Goal: Communication & Community: Participate in discussion

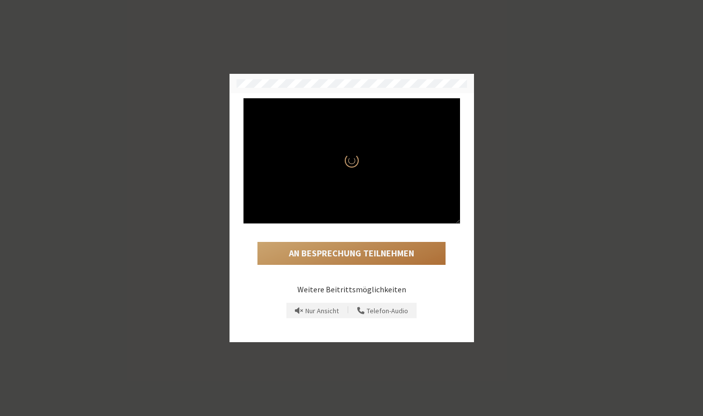
click at [410, 248] on button "An Besprechung teilnehmen" at bounding box center [351, 253] width 188 height 23
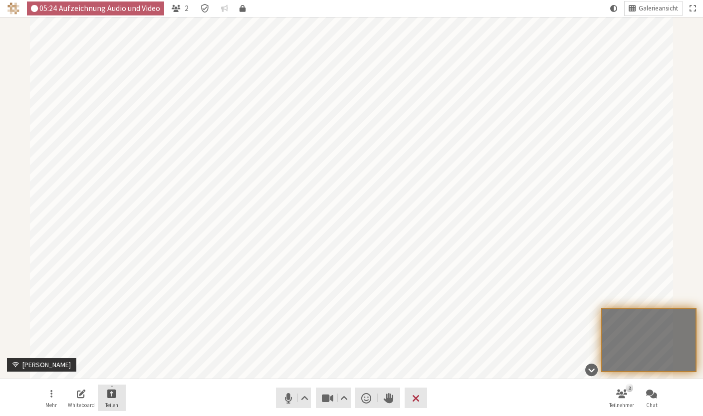
click at [110, 393] on span "Freigabe starten" at bounding box center [111, 392] width 9 height 11
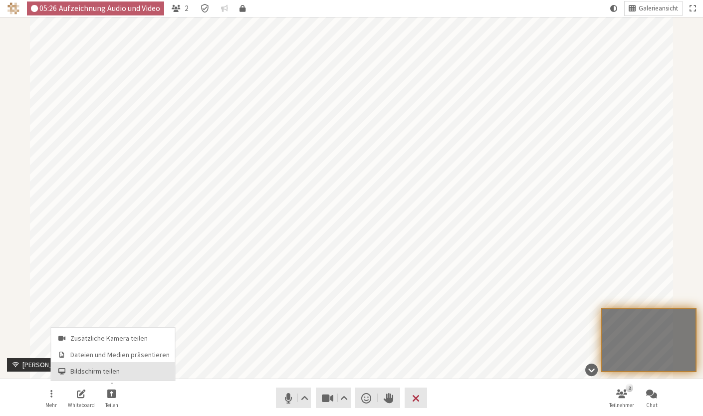
click at [104, 371] on span "Bildschirm teilen" at bounding box center [119, 370] width 99 height 7
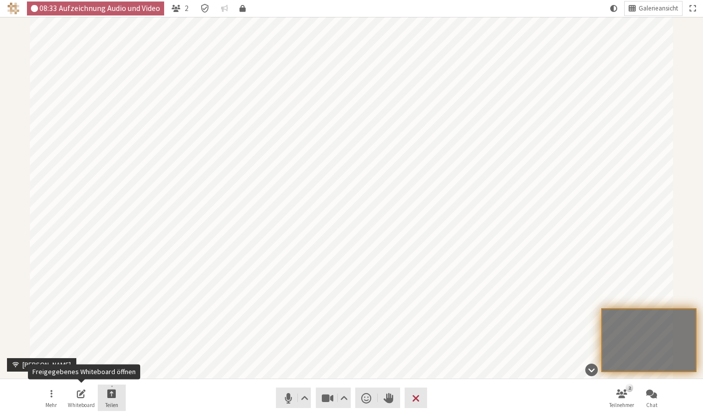
click at [110, 402] on span "Teilen" at bounding box center [111, 405] width 13 height 6
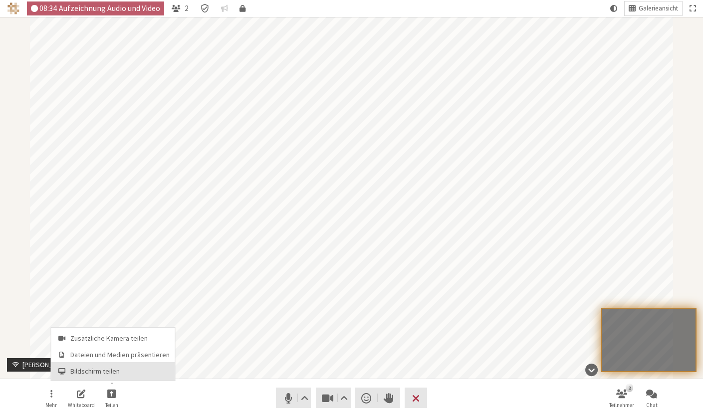
click at [125, 371] on span "Bildschirm teilen" at bounding box center [119, 370] width 99 height 7
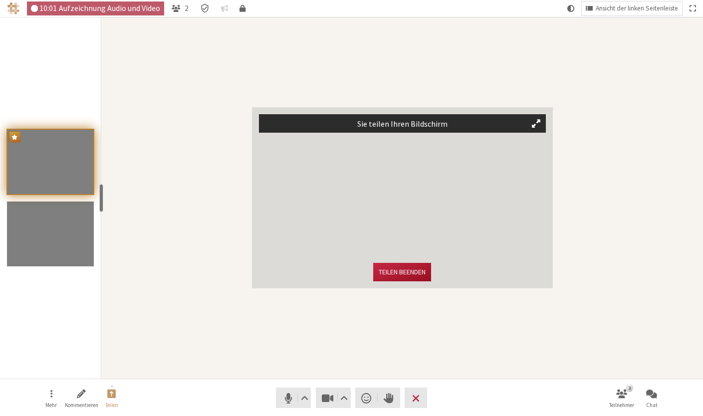
click at [392, 272] on button "Teilen beenden" at bounding box center [402, 272] width 58 height 18
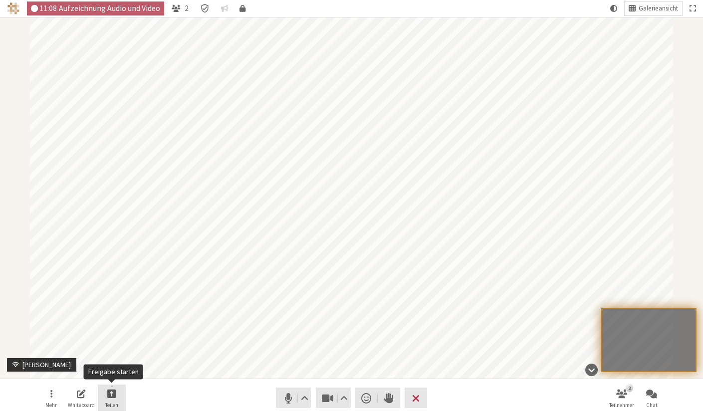
click at [109, 396] on span "Freigabe starten" at bounding box center [111, 392] width 9 height 11
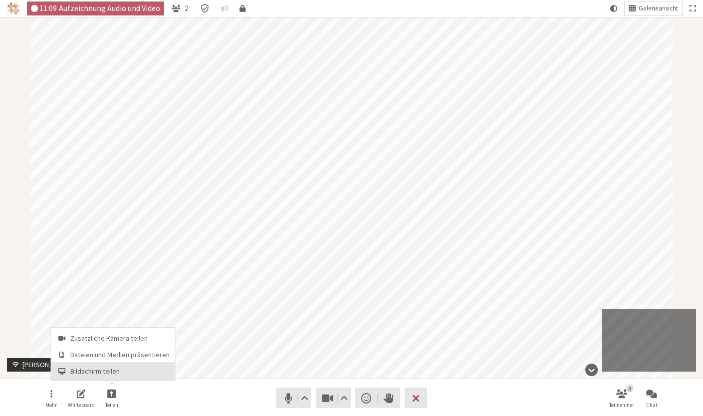
click at [115, 368] on span "Bildschirm teilen" at bounding box center [119, 370] width 99 height 7
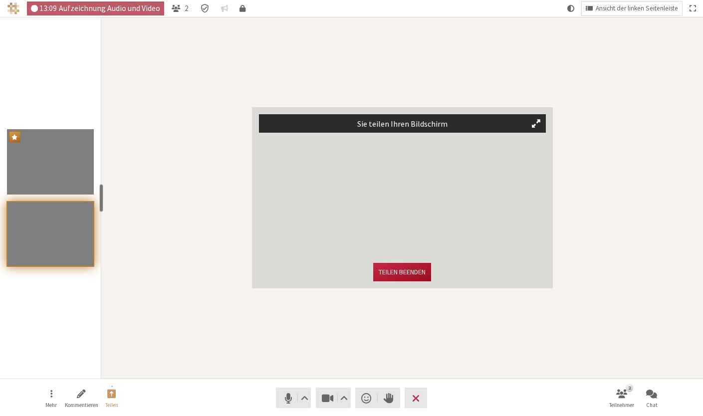
click at [401, 268] on button "Teilen beenden" at bounding box center [402, 272] width 58 height 18
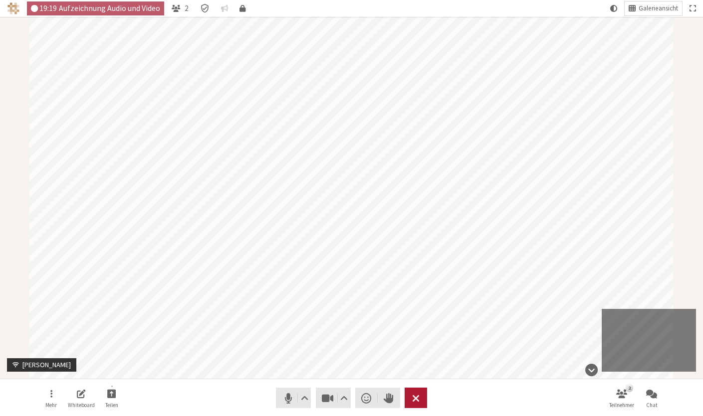
click at [417, 394] on span "Besprechung verlassen" at bounding box center [415, 398] width 7 height 14
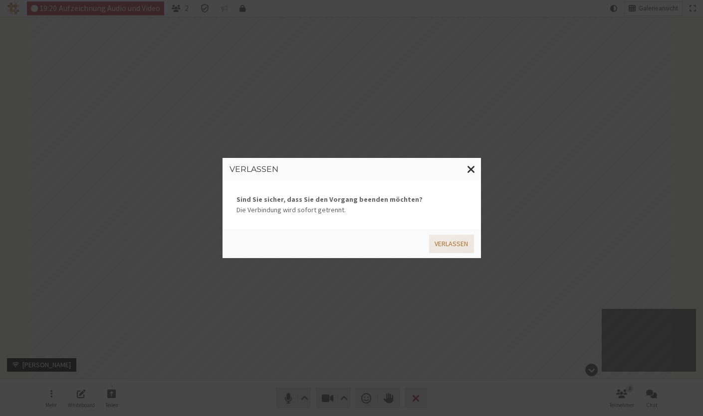
click at [442, 245] on button "Verlassen" at bounding box center [451, 244] width 44 height 18
